Goal: Task Accomplishment & Management: Manage account settings

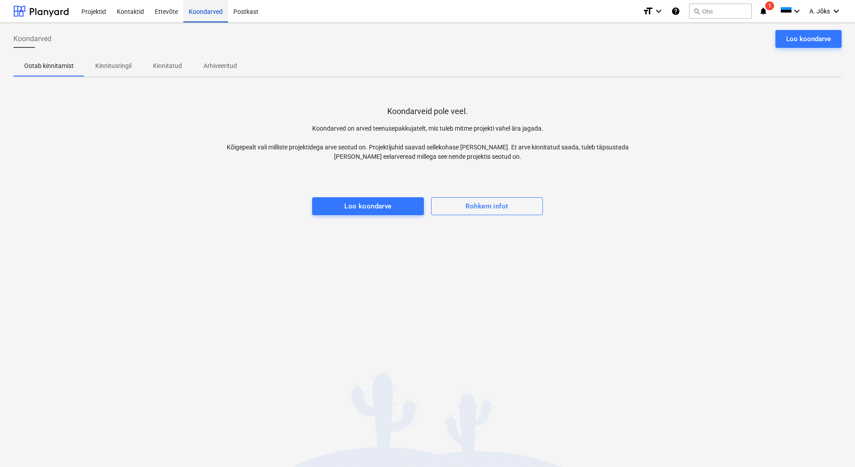
click at [209, 11] on div "Koondarved" at bounding box center [205, 11] width 45 height 23
click at [216, 11] on div "Koondarved" at bounding box center [205, 11] width 45 height 23
click at [116, 64] on p "Kinnitusringil" at bounding box center [113, 65] width 36 height 9
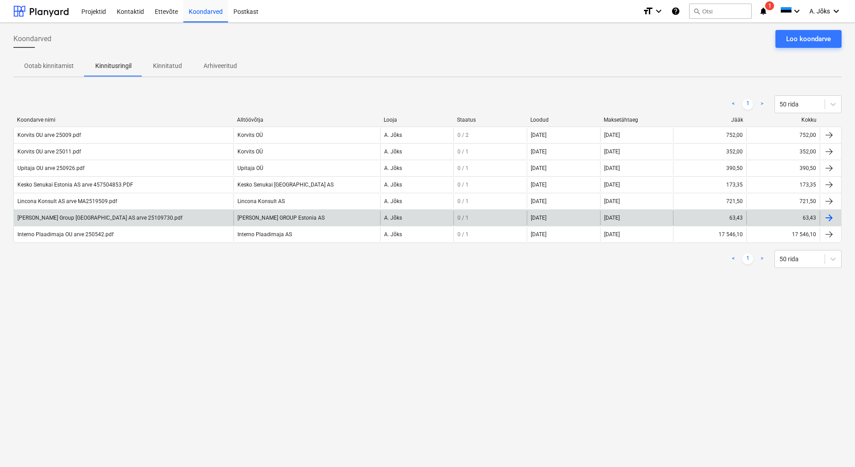
click at [79, 216] on div "[PERSON_NAME] Group [GEOGRAPHIC_DATA] AS arve 25109730.pdf" at bounding box center [99, 218] width 165 height 6
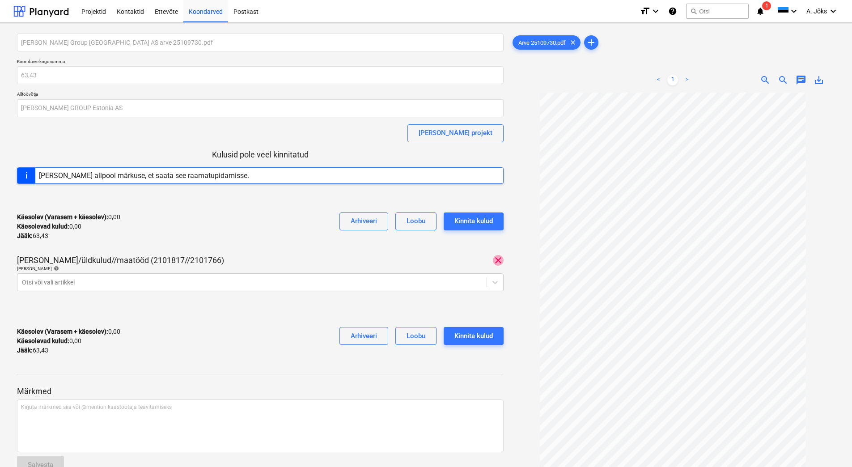
click at [500, 259] on span "clear" at bounding box center [498, 260] width 11 height 11
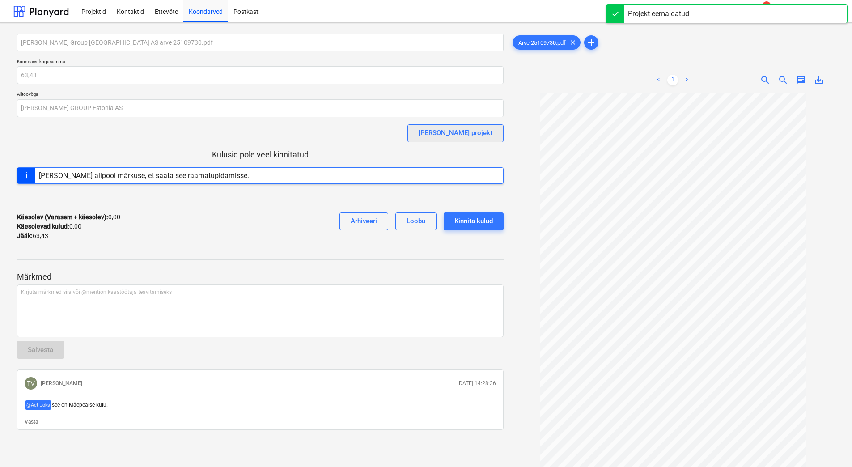
click at [480, 128] on div "[PERSON_NAME] projekt" at bounding box center [456, 133] width 74 height 12
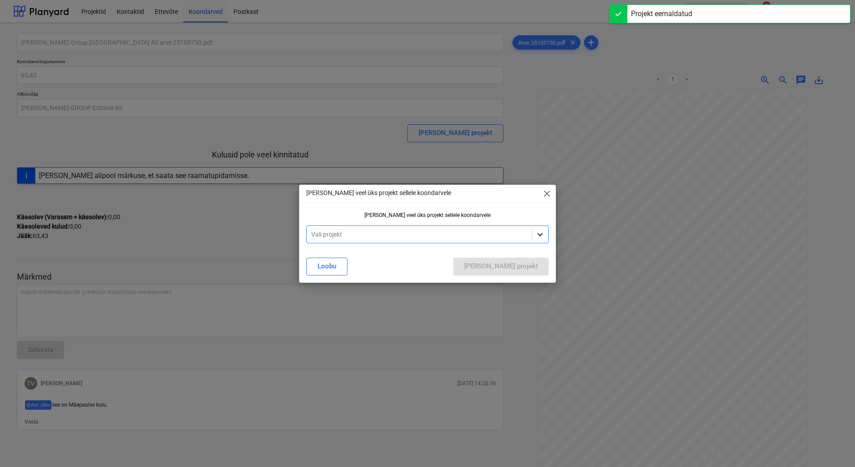
click at [543, 234] on icon at bounding box center [540, 234] width 9 height 9
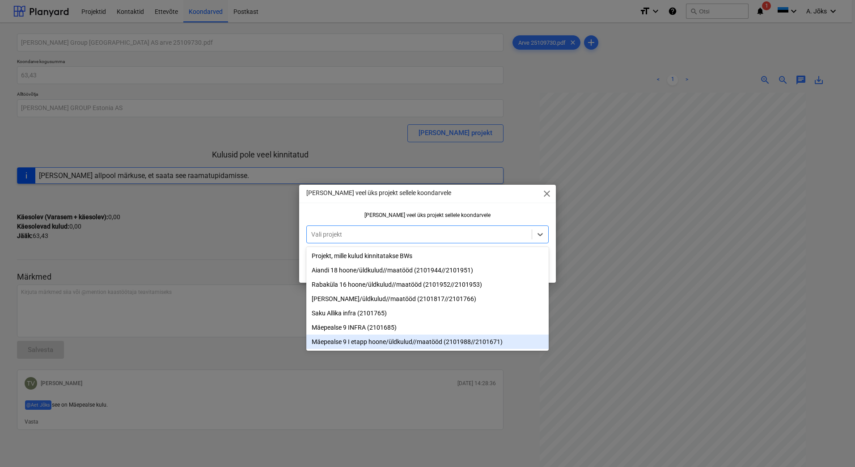
click at [484, 341] on div "Mäepealse 9 I etapp hoone/üldkulud//maatööd (2101988//2101671)" at bounding box center [427, 342] width 242 height 14
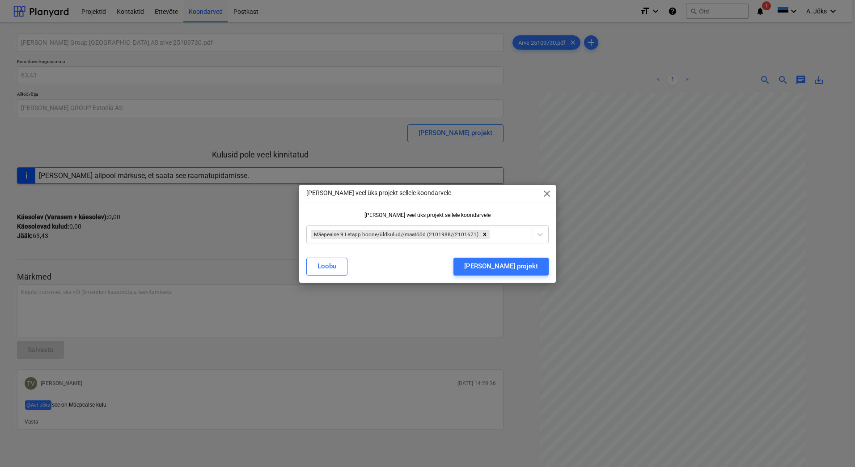
click at [517, 203] on div at bounding box center [427, 203] width 257 height 0
click at [518, 268] on div "[PERSON_NAME] projekt" at bounding box center [501, 266] width 74 height 12
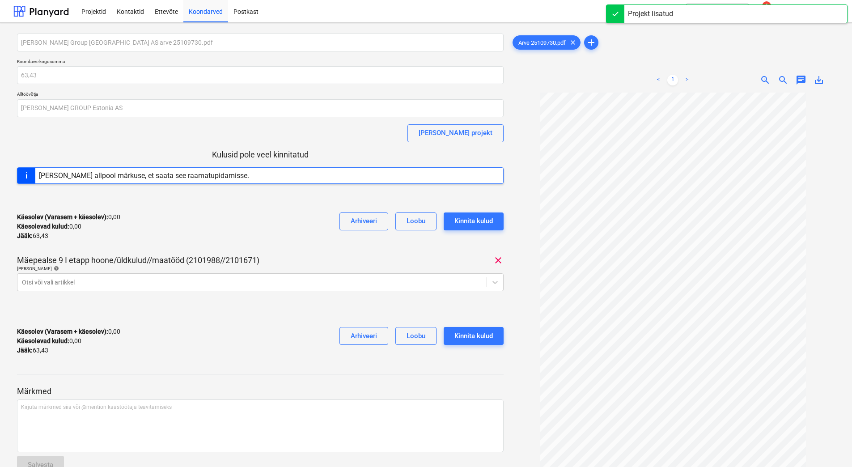
click at [243, 326] on div "Käesolev (Varasem + käesolev) : 0,00 Käesolevad kulud : 0,00 Jääk : 63,43 Arhiv…" at bounding box center [260, 341] width 487 height 42
click at [208, 11] on div "Koondarved" at bounding box center [205, 11] width 45 height 23
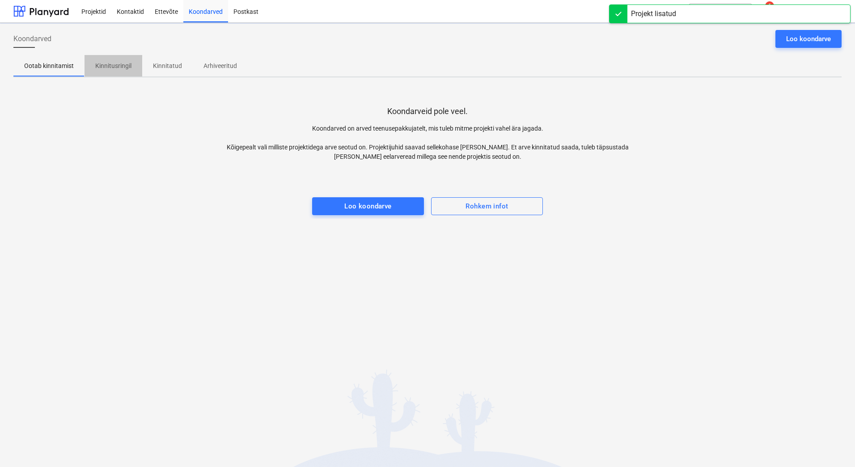
click at [116, 68] on p "Kinnitusringil" at bounding box center [113, 65] width 36 height 9
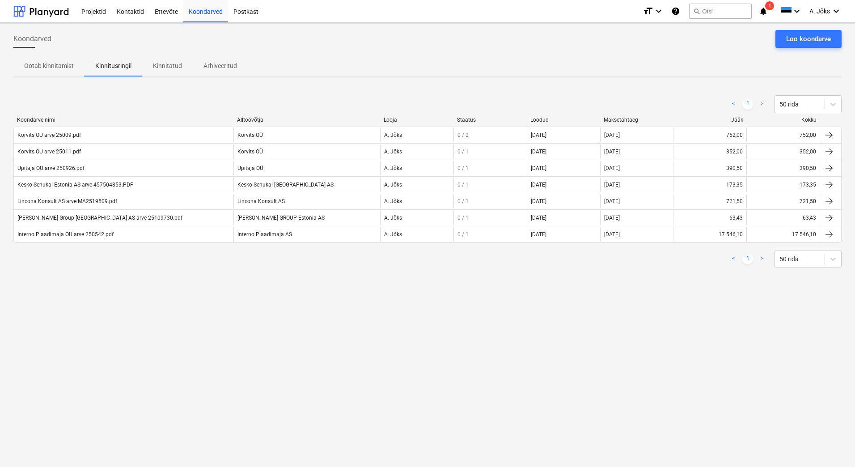
click at [209, 351] on div "Koondarved Loo koondarve Ootab kinnitamist Kinnitusringil Kinnitatud Arhiveerit…" at bounding box center [427, 245] width 855 height 444
click at [201, 378] on div "Koondarved Loo koondarve Ootab kinnitamist Kinnitusringil Kinnitatud Arhiveerit…" at bounding box center [427, 245] width 855 height 444
click at [593, 400] on div "Koondarved Loo koondarve Ootab kinnitamist Kinnitusringil Kinnitatud Arhiveerit…" at bounding box center [427, 245] width 855 height 444
click at [245, 301] on div "Koondarved Loo koondarve Ootab kinnitamist Kinnitusringil Kinnitatud Arhiveerit…" at bounding box center [427, 245] width 855 height 444
click at [172, 364] on div "Koondarved Loo koondarve Ootab kinnitamist Kinnitusringil Kinnitatud Arhiveerit…" at bounding box center [427, 245] width 855 height 444
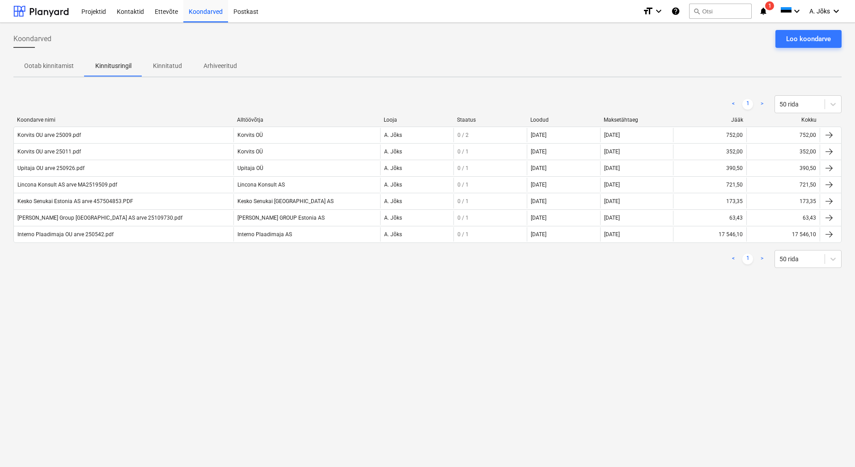
drag, startPoint x: 535, startPoint y: 324, endPoint x: 249, endPoint y: 119, distance: 351.4
click at [533, 322] on div "Koondarved Loo koondarve Ootab kinnitamist Kinnitusringil Kinnitatud Arhiveerit…" at bounding box center [427, 245] width 855 height 444
drag, startPoint x: 163, startPoint y: 59, endPoint x: 97, endPoint y: 65, distance: 66.0
click at [159, 60] on span "Kinnitatud" at bounding box center [167, 66] width 51 height 15
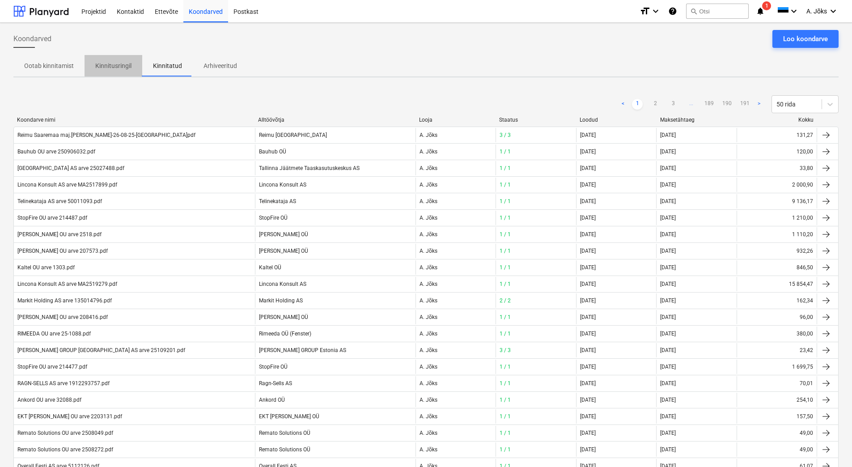
click at [107, 66] on p "Kinnitusringil" at bounding box center [113, 65] width 36 height 9
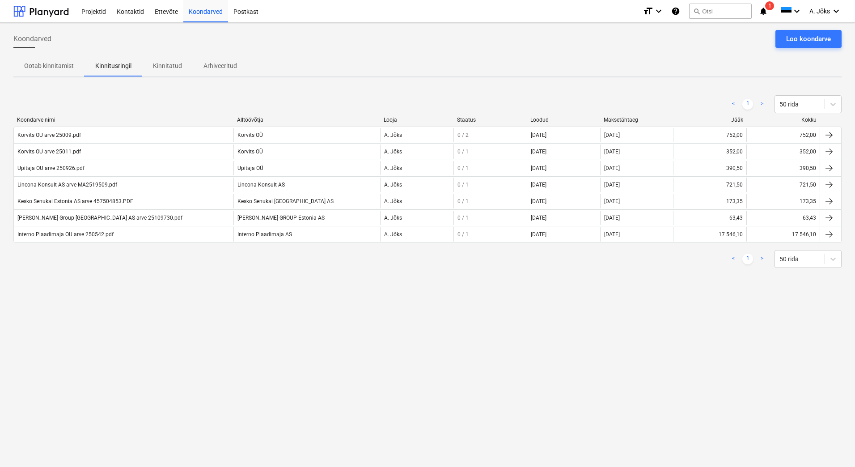
click at [316, 45] on div "Koondarved Loo koondarve" at bounding box center [427, 42] width 828 height 25
click at [383, 321] on div "Koondarved Loo koondarve Ootab kinnitamist Kinnitusringil Kinnitatud Arhiveerit…" at bounding box center [427, 245] width 855 height 444
click at [477, 44] on div "Koondarved Loo koondarve" at bounding box center [427, 42] width 828 height 25
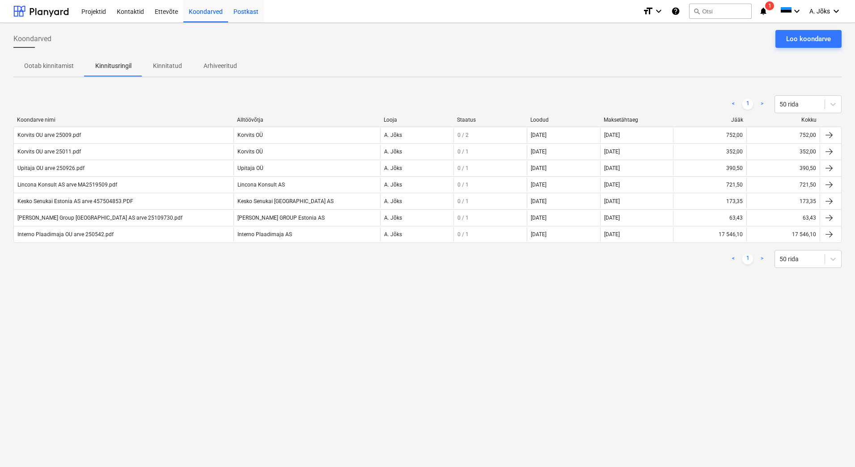
click at [247, 8] on div "Postkast" at bounding box center [246, 11] width 36 height 23
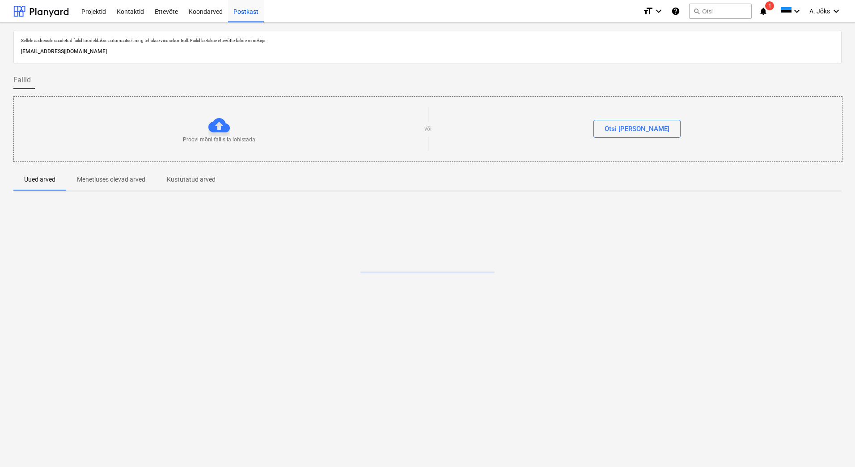
click at [264, 302] on div at bounding box center [427, 266] width 828 height 134
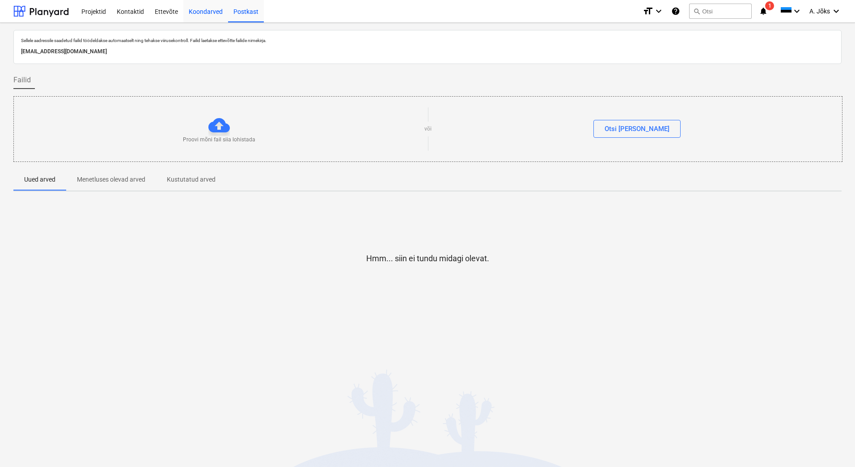
click at [202, 12] on div "Koondarved" at bounding box center [205, 11] width 45 height 23
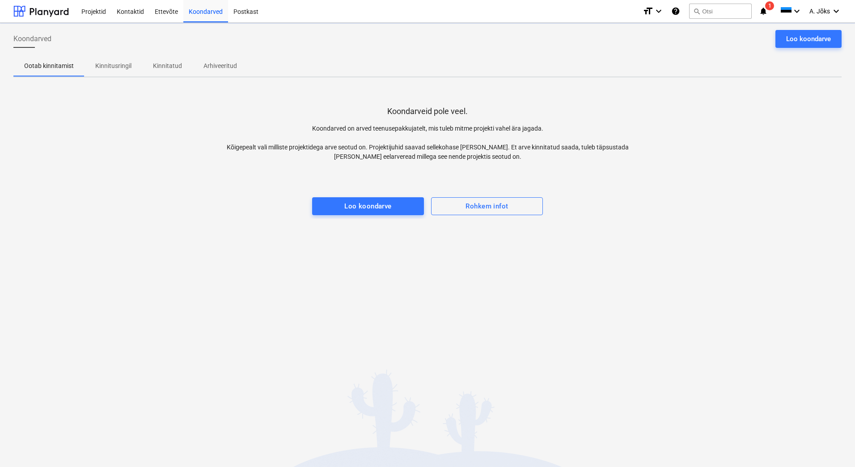
click at [242, 276] on div "Koondarved Loo koondarve Ootab kinnitamist Kinnitusringil Kinnitatud Arhiveerit…" at bounding box center [427, 245] width 855 height 444
click at [107, 62] on p "Kinnitusringil" at bounding box center [113, 65] width 36 height 9
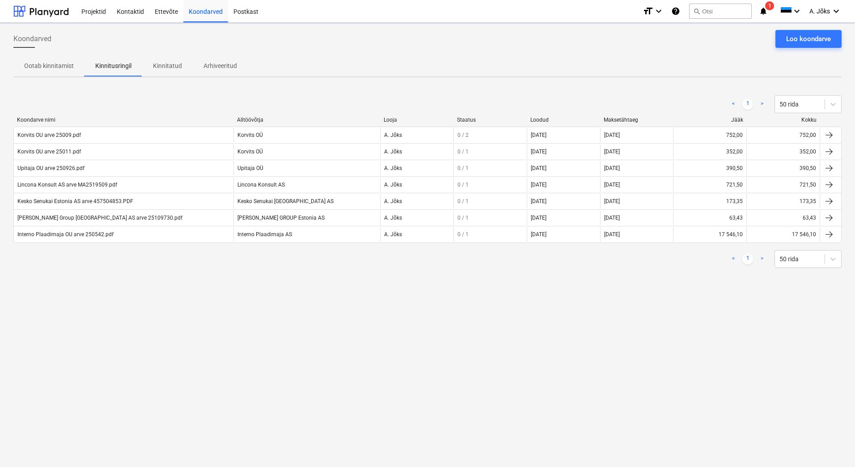
click at [171, 303] on div "Koondarved Loo koondarve Ootab kinnitamist Kinnitusringil Kinnitatud Arhiveerit…" at bounding box center [427, 245] width 855 height 444
click at [171, 301] on div "Koondarved Loo koondarve Ootab kinnitamist Kinnitusringil Kinnitatud Arhiveerit…" at bounding box center [427, 245] width 855 height 444
click at [470, 333] on div "Koondarved Loo koondarve Ootab kinnitamist Kinnitusringil Kinnitatud Arhiveerit…" at bounding box center [427, 245] width 855 height 444
click at [471, 333] on div "Koondarved Loo koondarve Ootab kinnitamist Kinnitusringil Kinnitatud Arhiveerit…" at bounding box center [427, 245] width 855 height 444
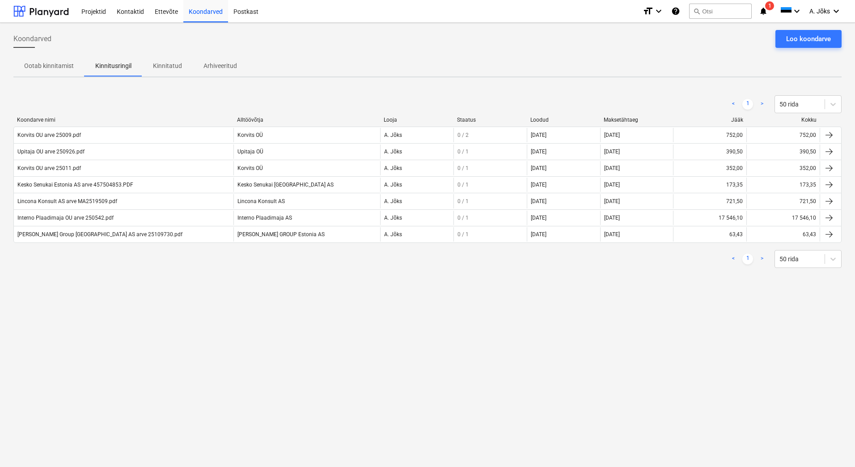
click at [605, 351] on div "Koondarved Loo koondarve Ootab kinnitamist Kinnitusringil Kinnitatud Arhiveerit…" at bounding box center [427, 245] width 855 height 444
click at [766, 10] on icon "notifications" at bounding box center [763, 11] width 9 height 11
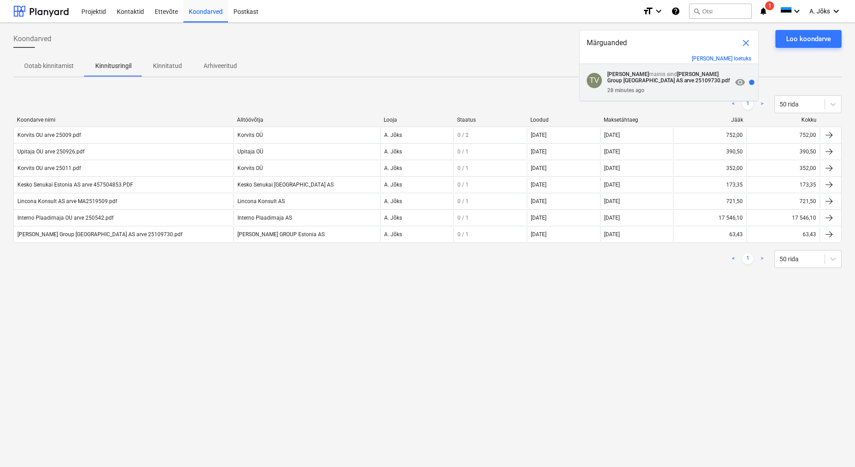
click at [654, 77] on p "[PERSON_NAME] mainis sind [PERSON_NAME] Group [GEOGRAPHIC_DATA] AS arve 2510973…" at bounding box center [669, 77] width 125 height 13
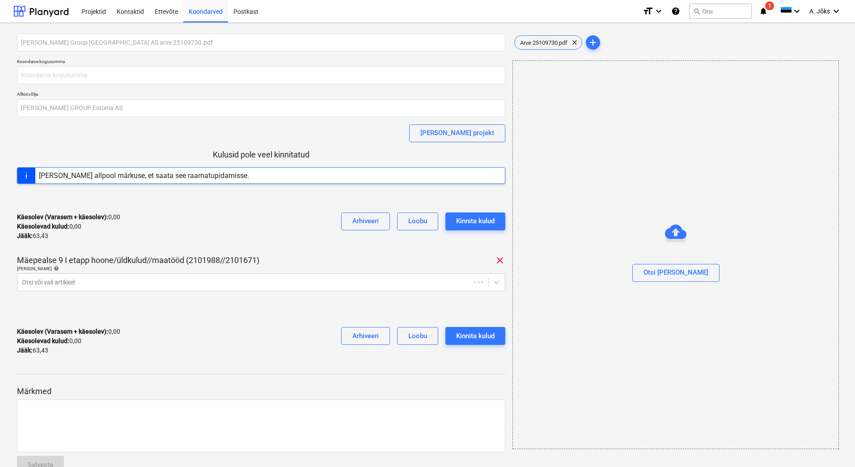
type input "63,43"
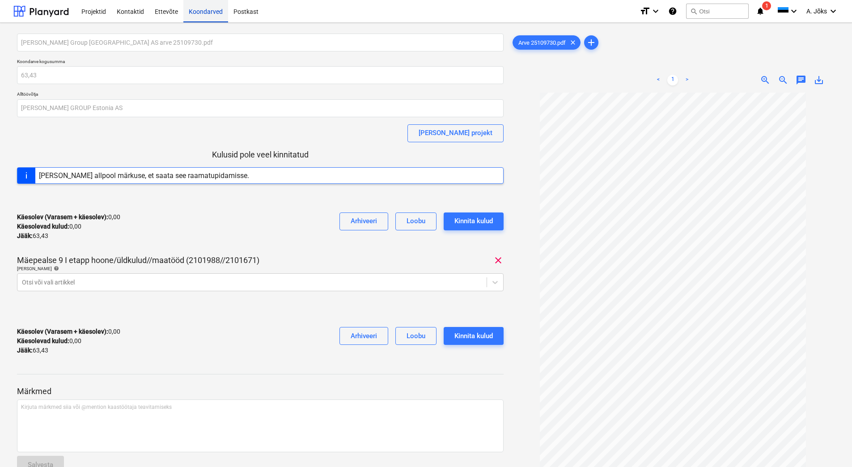
click at [195, 8] on div "Koondarved" at bounding box center [205, 11] width 45 height 23
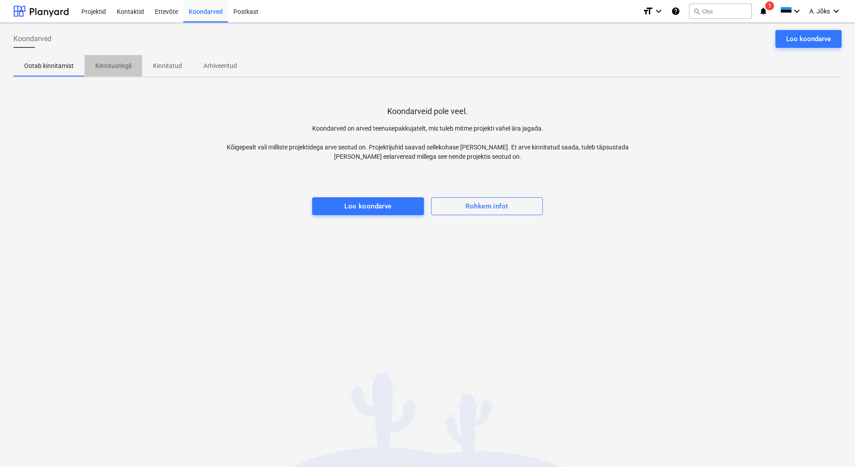
click at [105, 66] on p "Kinnitusringil" at bounding box center [113, 65] width 36 height 9
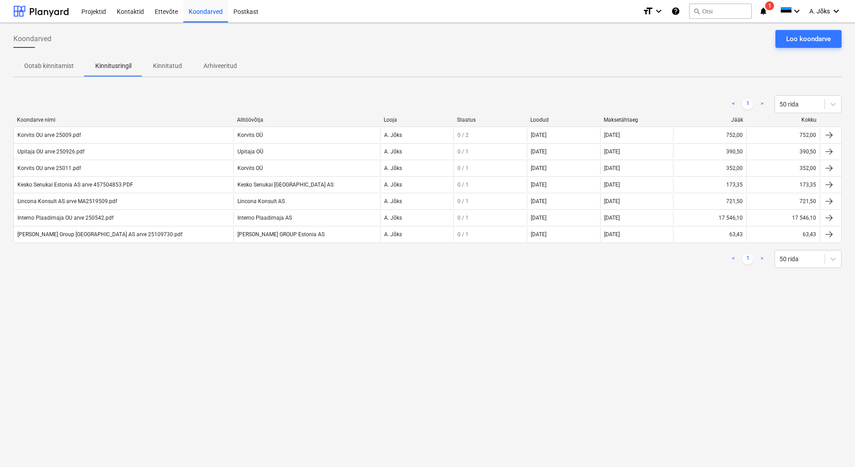
click at [208, 331] on div "Koondarved Loo koondarve Ootab kinnitamist Kinnitusringil Kinnitatud Arhiveerit…" at bounding box center [427, 245] width 855 height 444
click at [169, 65] on p "Kinnitatud" at bounding box center [167, 65] width 29 height 9
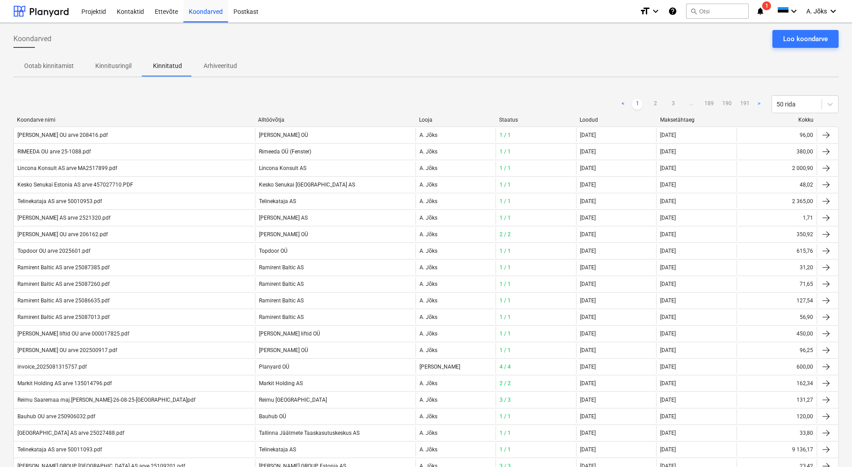
click at [118, 71] on span "Kinnitusringil" at bounding box center [114, 66] width 58 height 15
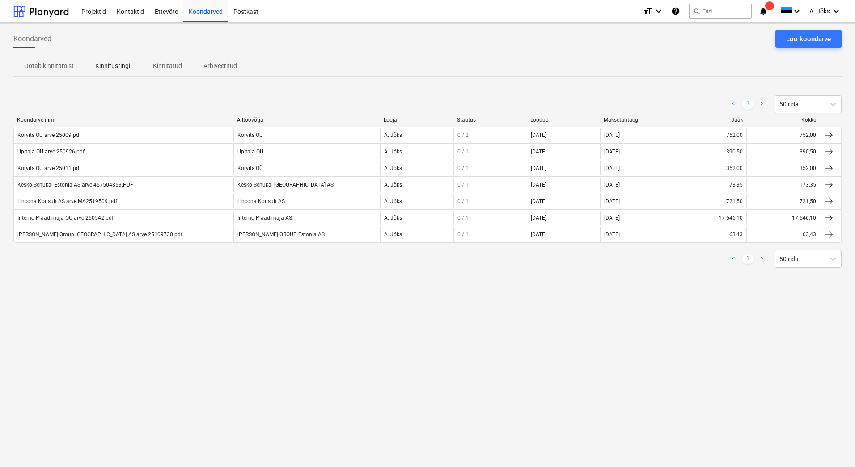
click at [280, 56] on div "Ootab kinnitamist Kinnitusringil Kinnitatud Arhiveeritud" at bounding box center [427, 65] width 828 height 21
click at [140, 333] on div "Koondarved Loo koondarve Ootab kinnitamist Kinnitusringil Kinnitatud Arhiveerit…" at bounding box center [427, 245] width 855 height 444
click at [161, 289] on div "Koondarved Loo koondarve Ootab kinnitamist Kinnitusringil Kinnitatud Arhiveerit…" at bounding box center [427, 245] width 855 height 444
click at [340, 49] on div "Koondarved Loo koondarve" at bounding box center [427, 42] width 828 height 25
click at [201, 386] on div "Koondarved Loo koondarve Ootab kinnitamist Kinnitusringil Kinnitatud Arhiveerit…" at bounding box center [427, 245] width 855 height 444
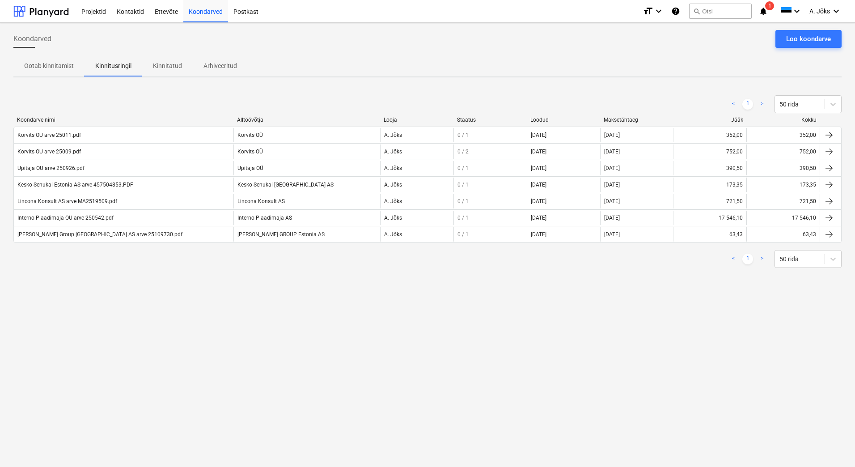
drag, startPoint x: 432, startPoint y: 45, endPoint x: 403, endPoint y: 30, distance: 31.8
click at [432, 45] on div "Koondarved Loo koondarve" at bounding box center [427, 42] width 828 height 25
click at [377, 334] on div "Koondarved Loo koondarve Ootab kinnitamist Kinnitusringil Kinnitatud Arhiveerit…" at bounding box center [427, 245] width 855 height 444
